Goal: Information Seeking & Learning: Understand process/instructions

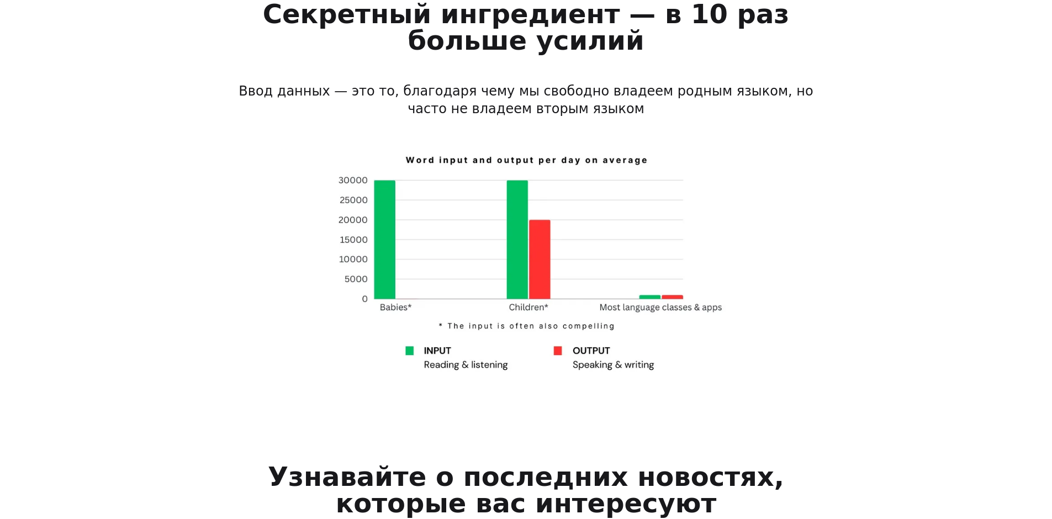
scroll to position [939, 0]
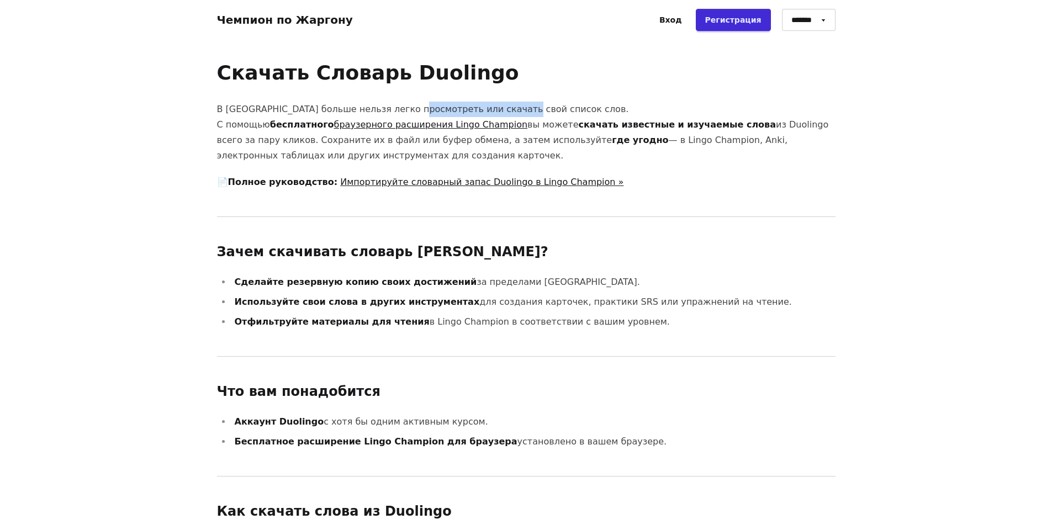
drag, startPoint x: 399, startPoint y: 107, endPoint x: 493, endPoint y: 111, distance: 94.0
click at [493, 111] on p "В Duolingo больше нельзя легко просмотреть или скачать свой список слов. С помо…" at bounding box center [526, 133] width 619 height 62
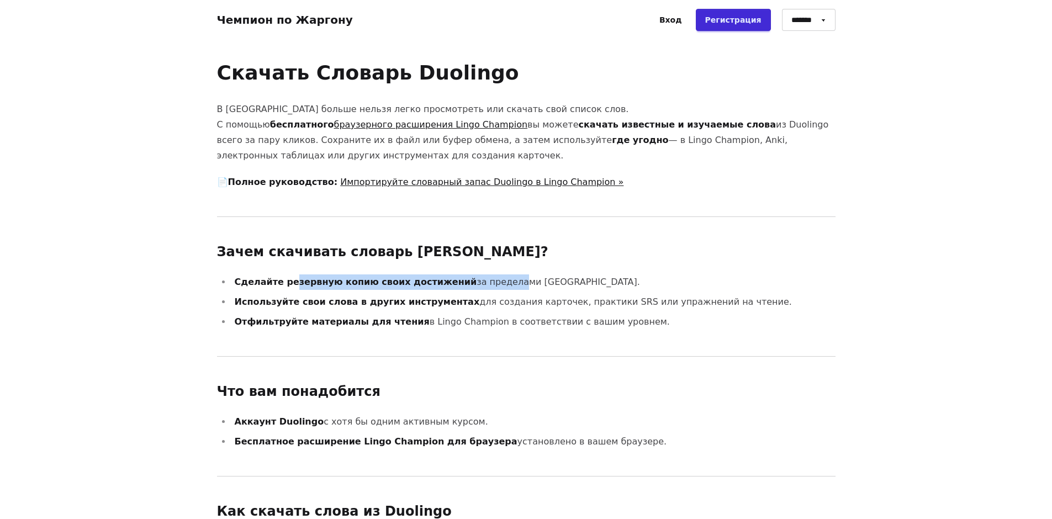
drag, startPoint x: 286, startPoint y: 281, endPoint x: 489, endPoint y: 278, distance: 202.8
click at [478, 278] on li "Сделайте резервную копию своих достижений за пределами Duolingo." at bounding box center [533, 282] width 604 height 15
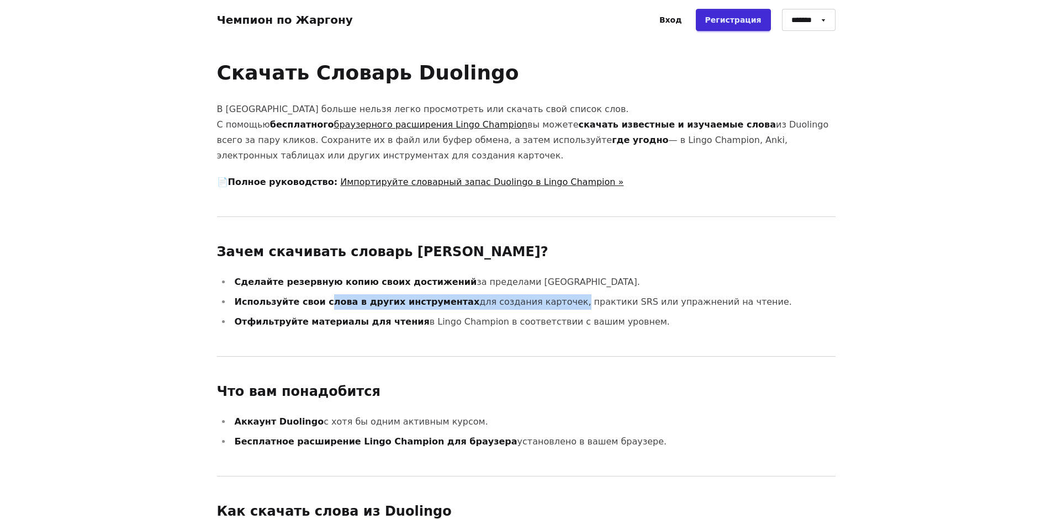
drag, startPoint x: 316, startPoint y: 301, endPoint x: 528, endPoint y: 292, distance: 212.4
click at [528, 292] on ul "Сделайте резервную копию своих достижений за пределами Duolingo. Используйте св…" at bounding box center [526, 302] width 619 height 55
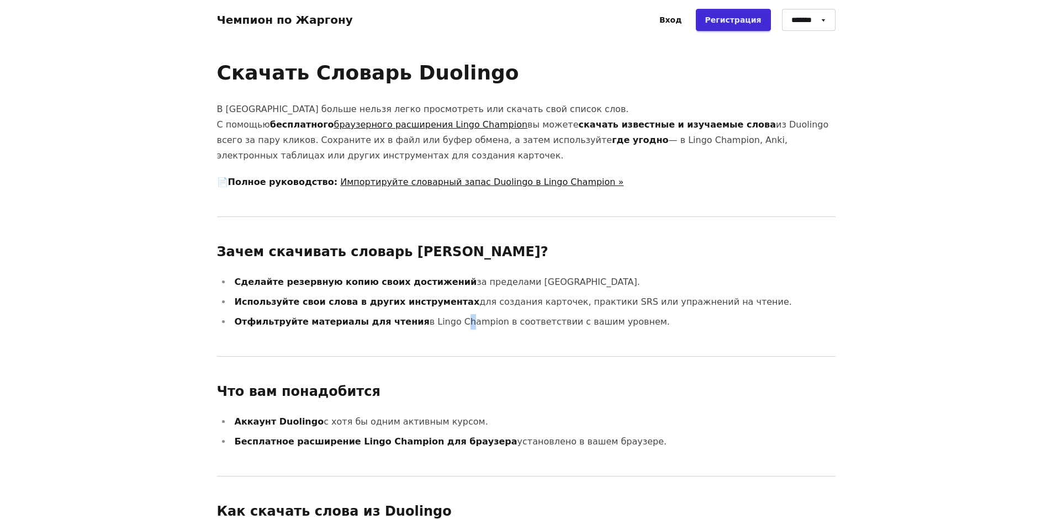
click at [427, 320] on li "Отфильтруйте материалы для чтения в Lingo Champion в соответствии с вашим уровн…" at bounding box center [533, 321] width 604 height 15
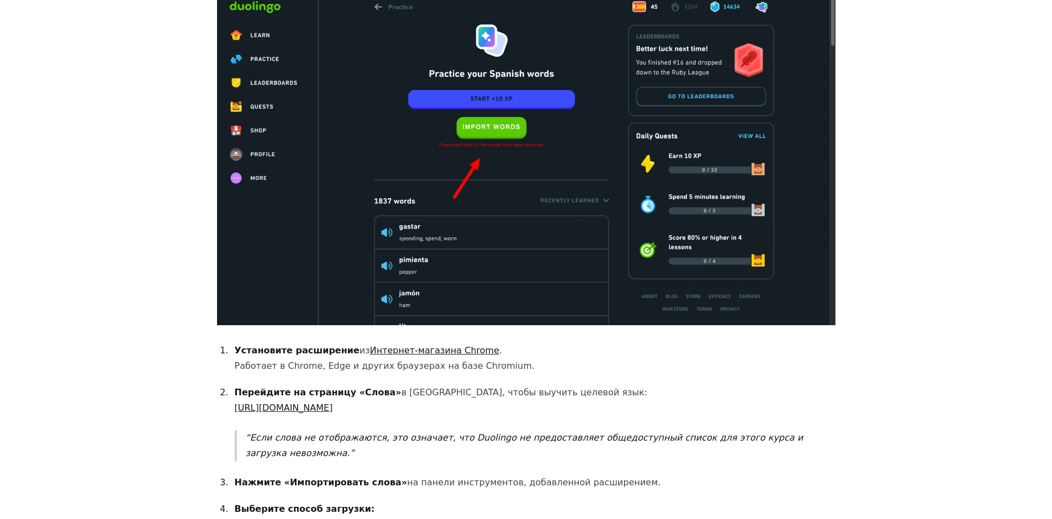
scroll to position [608, 0]
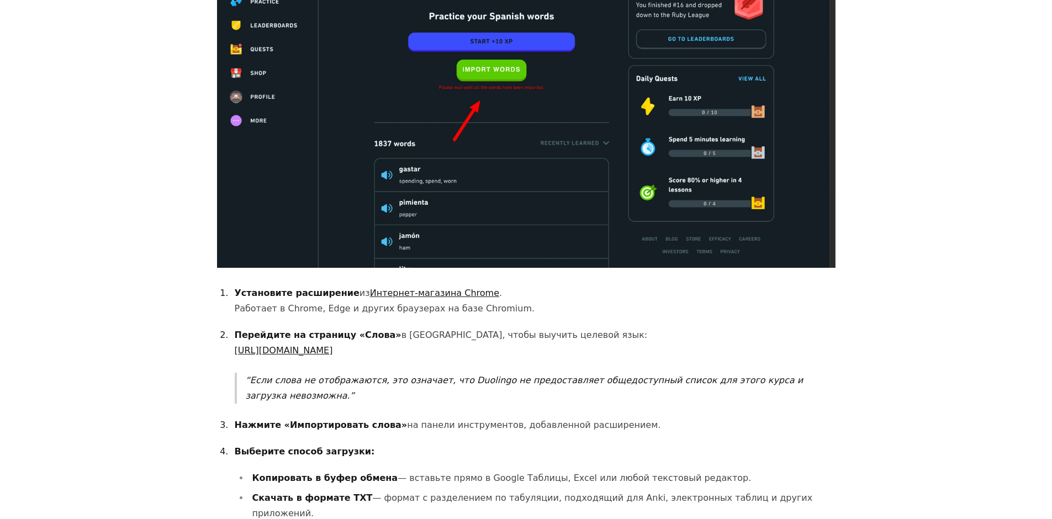
click at [423, 290] on link "Интернет-магазина Chrome" at bounding box center [434, 293] width 129 height 10
click at [328, 355] on link "https://www.duolingo.com/practice-hub/words" at bounding box center [284, 350] width 98 height 10
